Goal: Task Accomplishment & Management: Use online tool/utility

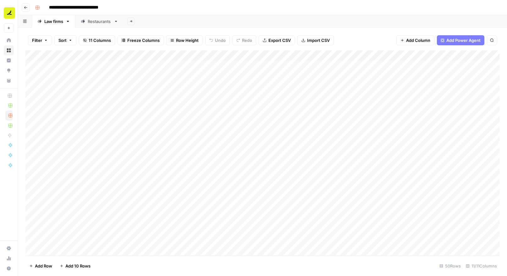
click at [27, 9] on icon "button" at bounding box center [26, 8] width 4 height 4
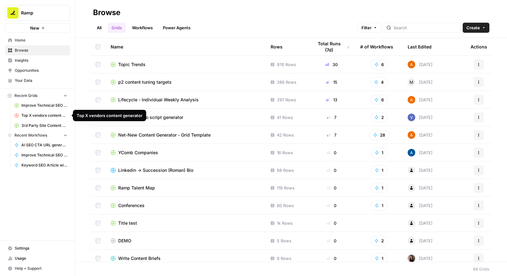
click at [28, 112] on link "Top X vendors content generator" at bounding box center [41, 115] width 58 height 10
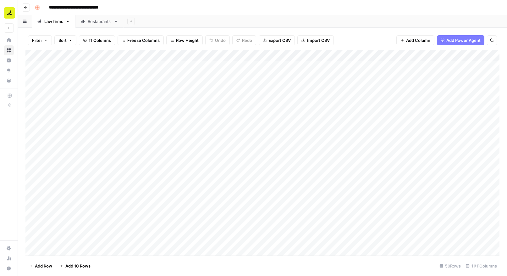
click at [115, 24] on link "Restaurants" at bounding box center [99, 21] width 48 height 13
click at [55, 23] on div "Law firms" at bounding box center [53, 21] width 19 height 6
click at [131, 22] on icon "button" at bounding box center [131, 20] width 3 height 3
click at [158, 21] on div "Add Sheet" at bounding box center [316, 21] width 384 height 13
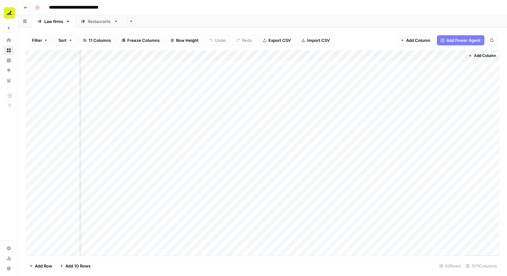
click at [373, 64] on div "Add Column" at bounding box center [262, 152] width 474 height 205
click at [393, 64] on div "Add Column" at bounding box center [262, 152] width 474 height 205
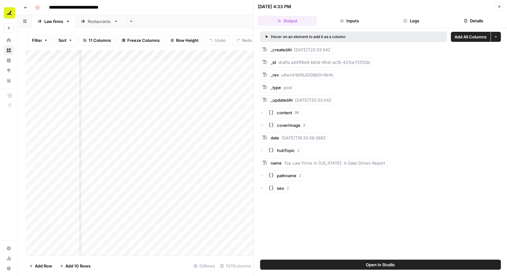
click at [500, 5] on icon "button" at bounding box center [499, 7] width 4 height 4
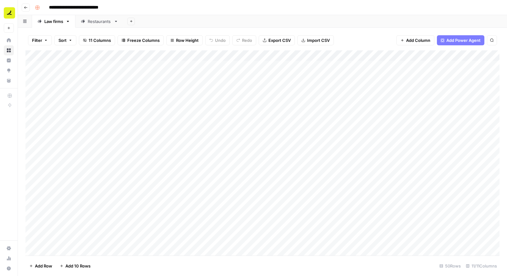
click at [377, 55] on div "Add Column" at bounding box center [262, 152] width 474 height 205
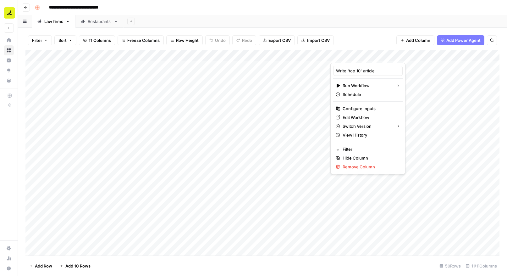
click at [377, 54] on div at bounding box center [360, 56] width 60 height 13
click at [380, 54] on div at bounding box center [360, 56] width 60 height 13
click at [376, 54] on div at bounding box center [360, 56] width 60 height 13
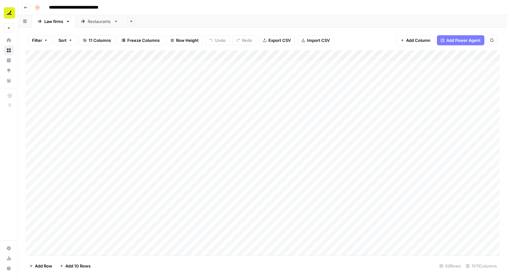
click at [385, 36] on div "Filter Sort 11 Columns Freeze Columns Row Height Undo Redo Export CSV Import CS…" at bounding box center [262, 40] width 474 height 20
click at [394, 67] on div "Add Column" at bounding box center [262, 152] width 474 height 205
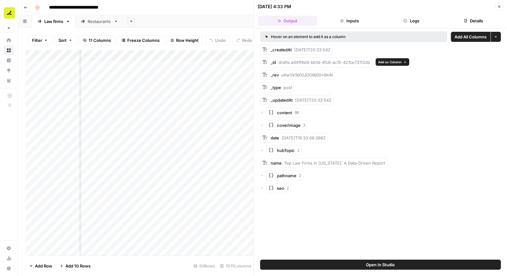
click at [307, 62] on span "drafts.a441f6d4-bb1d-4fc6-ac15-427ce731133b" at bounding box center [325, 62] width 92 height 5
click at [298, 71] on div "_rev uKwVk1Id10JOORj00x9InN" at bounding box center [297, 75] width 75 height 10
